Goal: Check status: Check status

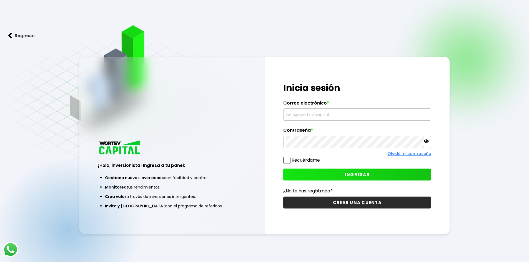
click at [295, 117] on input "text" at bounding box center [357, 115] width 143 height 12
type input "Q"
type input "[EMAIL_ADDRESS][DOMAIN_NAME]"
click at [324, 178] on button "INGRESAR" at bounding box center [357, 175] width 148 height 12
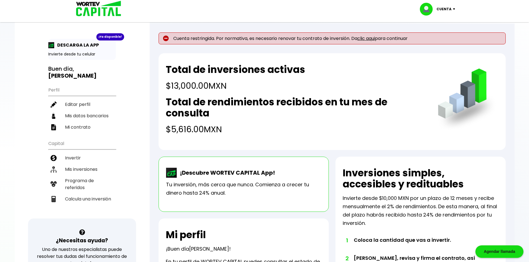
click at [366, 39] on link "clic aqui" at bounding box center [365, 38] width 17 height 6
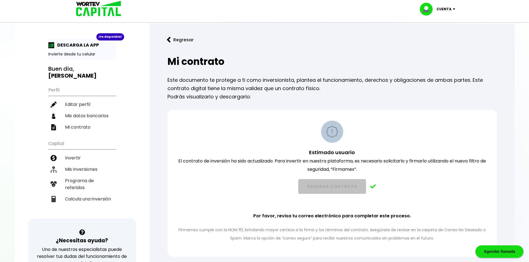
scroll to position [56, 0]
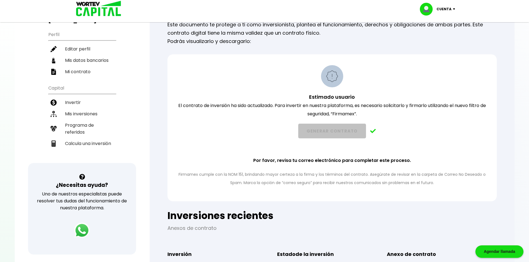
click at [416, 155] on div "Estimado usuario El contrato de inversión ha sido actualizado. Para invertir en…" at bounding box center [332, 126] width 315 height 122
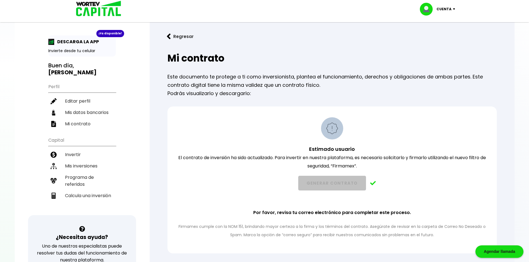
scroll to position [0, 0]
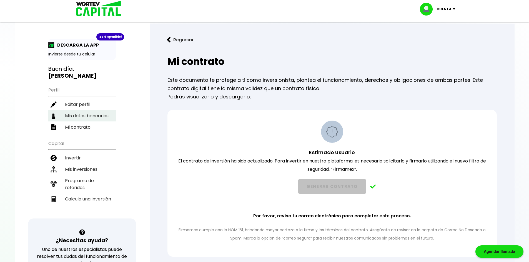
click at [84, 110] on li "Mis datos bancarios" at bounding box center [81, 115] width 67 height 11
select select "BBVA Bancomer"
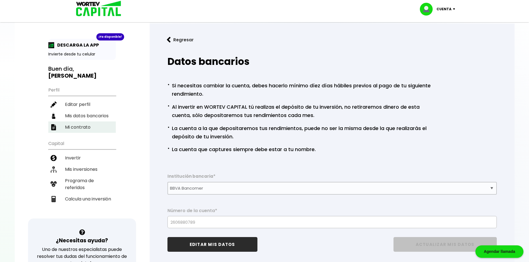
click at [83, 122] on li "Mi contrato" at bounding box center [81, 127] width 67 height 11
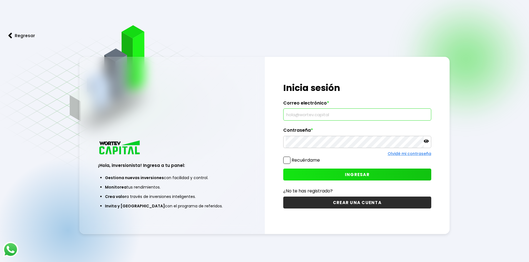
click at [302, 116] on input "text" at bounding box center [357, 115] width 143 height 12
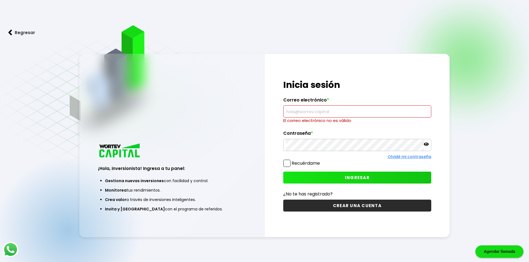
click at [298, 114] on input "text" at bounding box center [357, 112] width 143 height 12
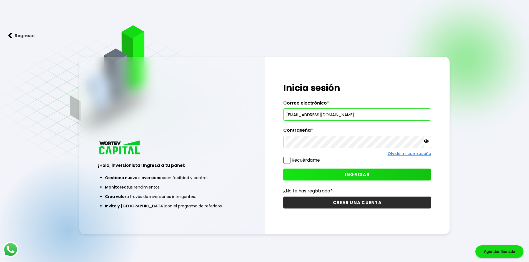
type input "[EMAIL_ADDRESS][DOMAIN_NAME]"
click at [377, 174] on button "INGRESAR" at bounding box center [357, 175] width 148 height 12
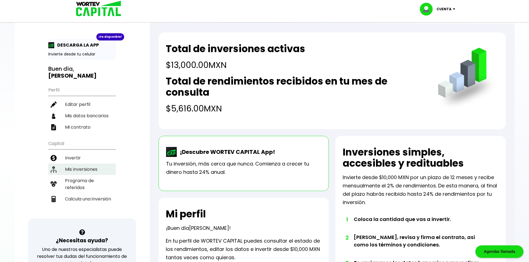
click at [81, 164] on li "Mis inversiones" at bounding box center [81, 169] width 67 height 11
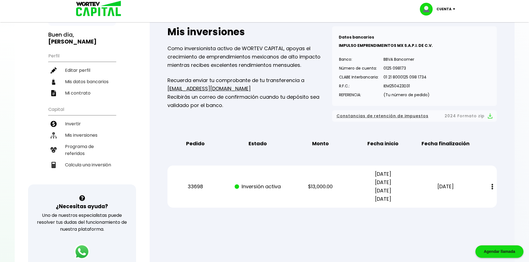
scroll to position [111, 0]
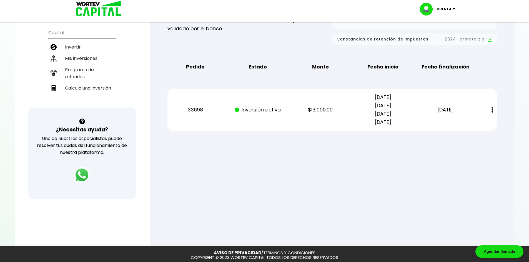
click at [493, 110] on button at bounding box center [493, 110] width 8 height 12
click at [497, 108] on div "Mis inversiones Como inversionista activo de WORTEV CAPITAL, apoyas el crecimie…" at bounding box center [332, 40] width 347 height 199
click at [499, 112] on div "Mis inversiones Como inversionista activo de WORTEV CAPITAL, apoyas el crecimie…" at bounding box center [332, 40] width 347 height 199
click at [504, 120] on div "Mis inversiones Como inversionista activo de WORTEV CAPITAL, apoyas el crecimie…" at bounding box center [332, 40] width 347 height 199
click at [507, 159] on div at bounding box center [264, 131] width 529 height 262
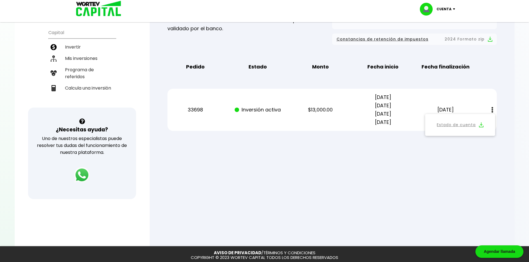
click at [390, 149] on div "Regresar Mis inversiones Como inversionista activo de WORTEV CAPITAL, apoyas el…" at bounding box center [332, 31] width 365 height 236
click at [355, 125] on div "33698 Inversión activa $13,000.00 06/05/2023 06/05/2024 06/05/2025 06/05/2026 0…" at bounding box center [331, 110] width 329 height 42
click at [340, 126] on div "33698 Inversión activa $13,000.00 06/05/2023 06/05/2024 06/05/2025 06/05/2026 0…" at bounding box center [331, 110] width 329 height 42
click at [377, 116] on p "06/05/2023 06/05/2024 06/05/2025 06/05/2026" at bounding box center [383, 109] width 53 height 33
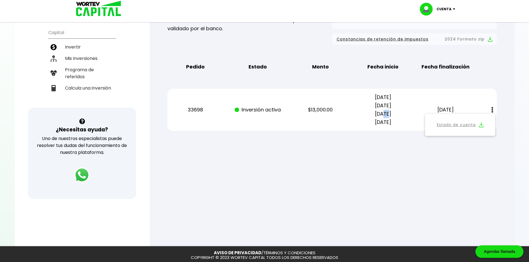
click at [377, 116] on p "06/05/2023 06/05/2024 06/05/2025 06/05/2026" at bounding box center [383, 109] width 53 height 33
click at [386, 115] on p "06/05/2023 06/05/2024 06/05/2025 06/05/2026" at bounding box center [383, 109] width 53 height 33
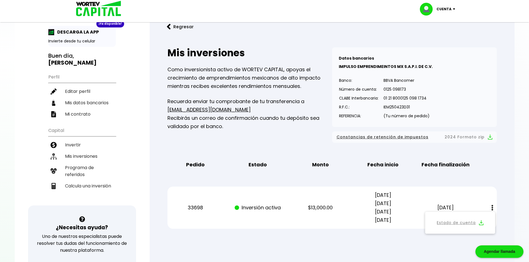
scroll to position [0, 0]
